Goal: Use online tool/utility: Utilize a website feature to perform a specific function

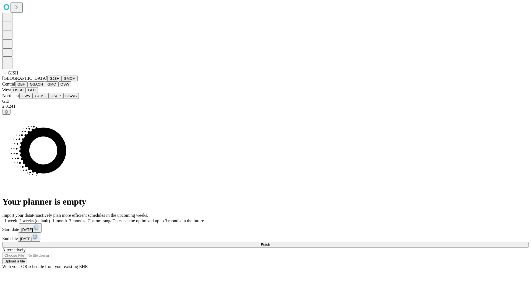
click at [47, 81] on button "GJSH" at bounding box center [54, 79] width 14 height 6
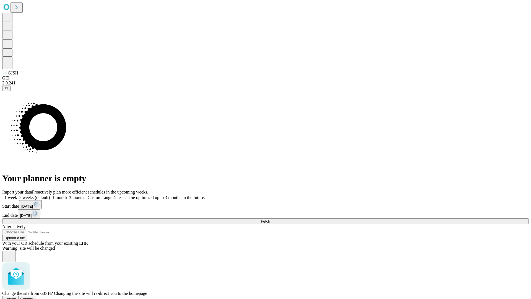
click at [33, 297] on span "Confirm" at bounding box center [26, 299] width 13 height 4
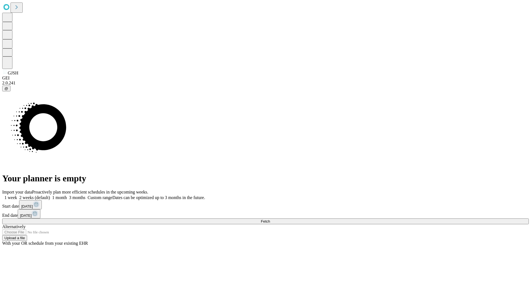
click at [50, 195] on label "2 weeks (default)" at bounding box center [33, 197] width 33 height 5
click at [270, 219] on span "Fetch" at bounding box center [265, 221] width 9 height 4
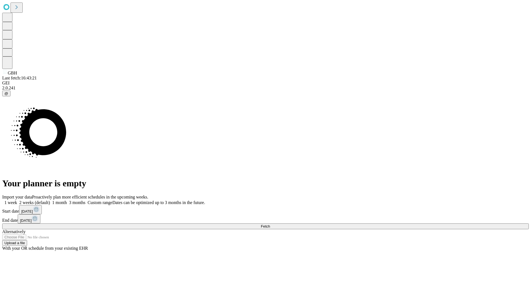
click at [50, 200] on label "2 weeks (default)" at bounding box center [33, 202] width 33 height 5
click at [270, 224] on span "Fetch" at bounding box center [265, 226] width 9 height 4
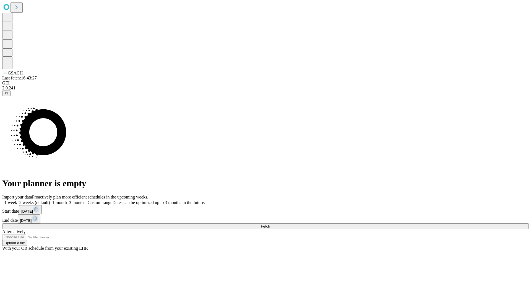
click at [270, 224] on span "Fetch" at bounding box center [265, 226] width 9 height 4
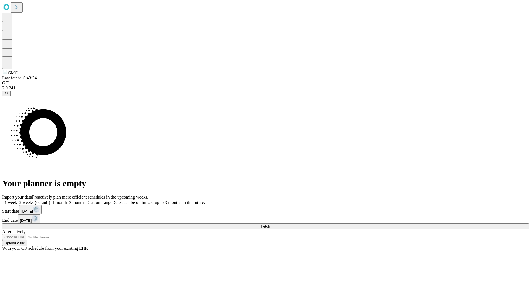
click at [50, 200] on label "2 weeks (default)" at bounding box center [33, 202] width 33 height 5
click at [270, 224] on span "Fetch" at bounding box center [265, 226] width 9 height 4
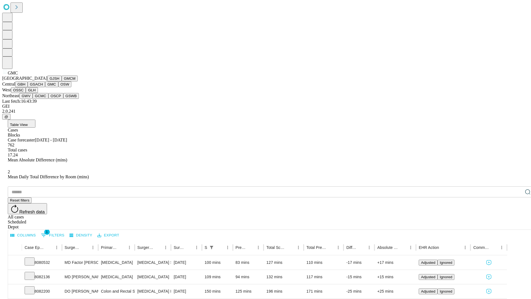
click at [58, 87] on button "OSW" at bounding box center [64, 84] width 13 height 6
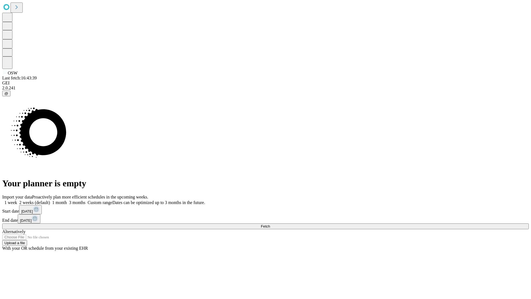
click at [50, 200] on label "2 weeks (default)" at bounding box center [33, 202] width 33 height 5
click at [270, 224] on span "Fetch" at bounding box center [265, 226] width 9 height 4
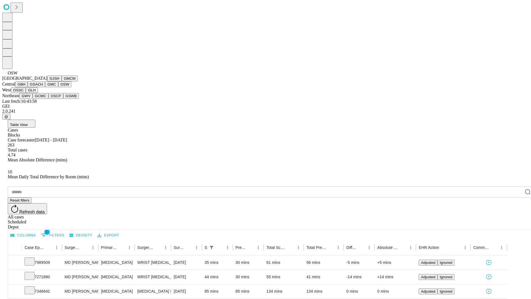
click at [26, 93] on button "OSSC" at bounding box center [18, 90] width 15 height 6
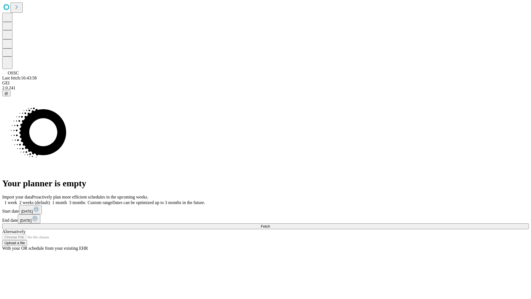
click at [50, 200] on label "2 weeks (default)" at bounding box center [33, 202] width 33 height 5
click at [270, 224] on span "Fetch" at bounding box center [265, 226] width 9 height 4
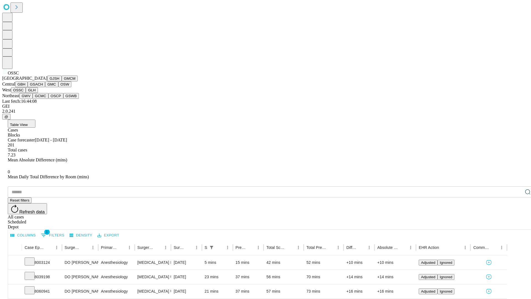
click at [38, 93] on button "GLH" at bounding box center [32, 90] width 12 height 6
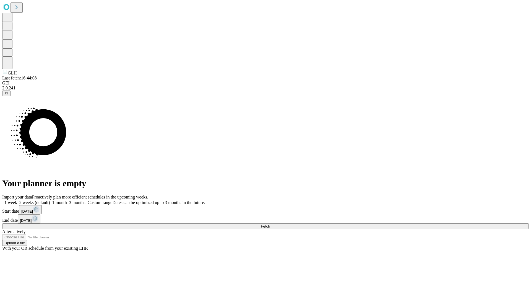
click at [50, 200] on label "2 weeks (default)" at bounding box center [33, 202] width 33 height 5
click at [270, 224] on span "Fetch" at bounding box center [265, 226] width 9 height 4
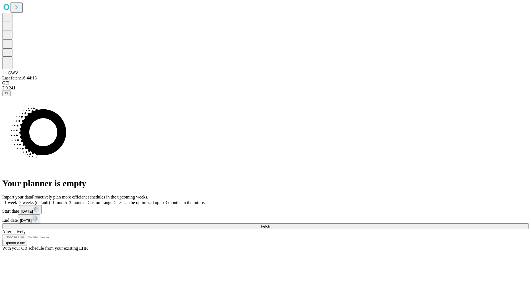
click at [50, 200] on label "2 weeks (default)" at bounding box center [33, 202] width 33 height 5
click at [270, 224] on span "Fetch" at bounding box center [265, 226] width 9 height 4
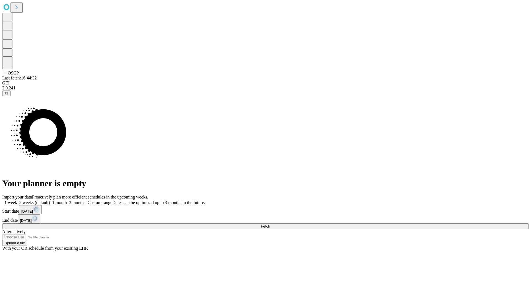
click at [50, 200] on label "2 weeks (default)" at bounding box center [33, 202] width 33 height 5
click at [270, 224] on span "Fetch" at bounding box center [265, 226] width 9 height 4
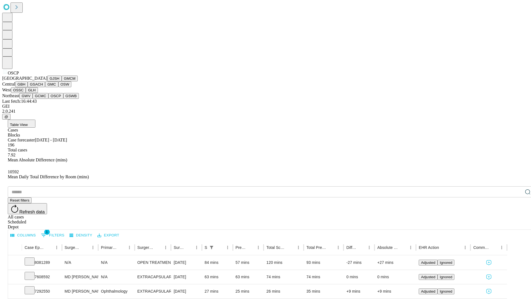
click at [63, 99] on button "GSWB" at bounding box center [71, 96] width 16 height 6
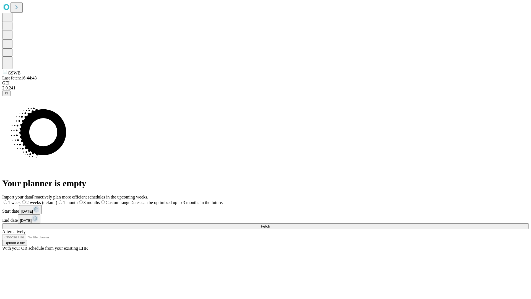
click at [57, 200] on label "2 weeks (default)" at bounding box center [39, 202] width 37 height 5
click at [270, 224] on span "Fetch" at bounding box center [265, 226] width 9 height 4
